Goal: Navigation & Orientation: Go to known website

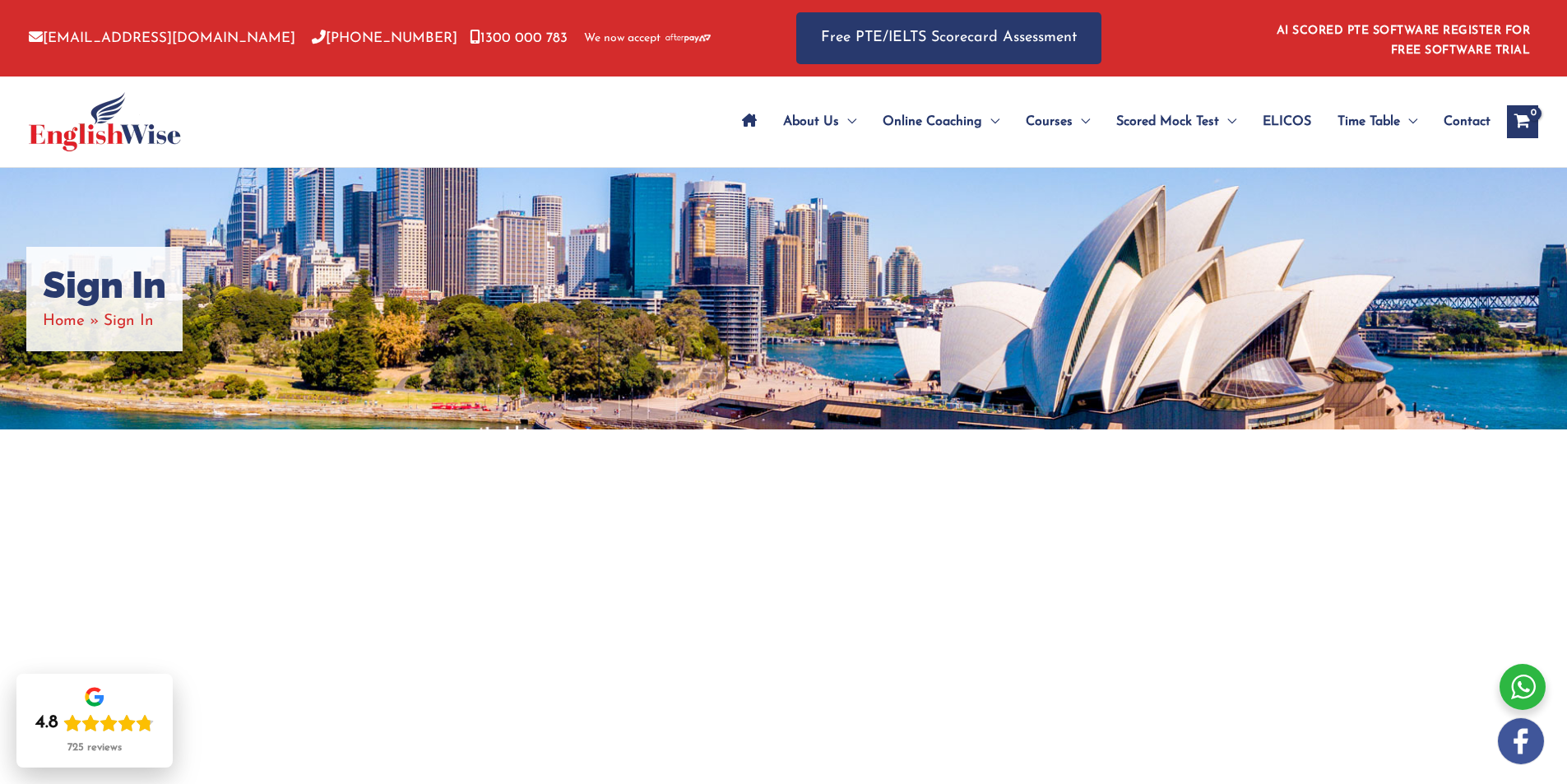
drag, startPoint x: 1418, startPoint y: 525, endPoint x: 1421, endPoint y: 517, distance: 8.5
click at [1421, 524] on div at bounding box center [784, 645] width 1567 height 433
